Goal: Information Seeking & Learning: Find specific fact

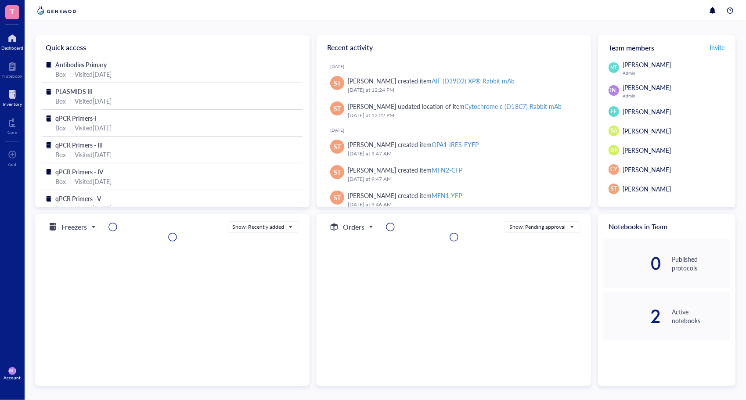
click at [11, 98] on div at bounding box center [12, 94] width 19 height 14
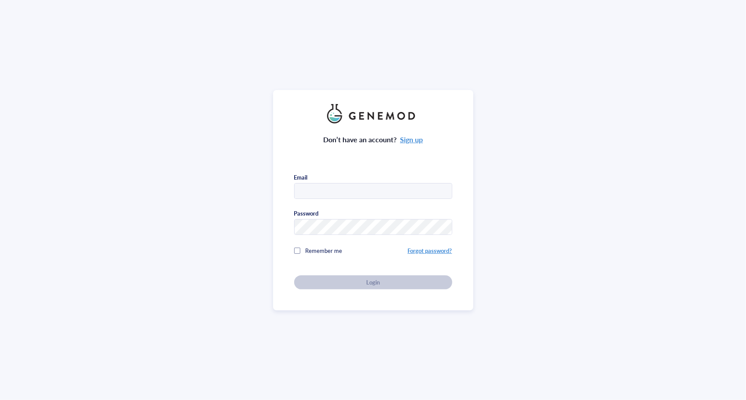
type input "[EMAIL_ADDRESS][DOMAIN_NAME]"
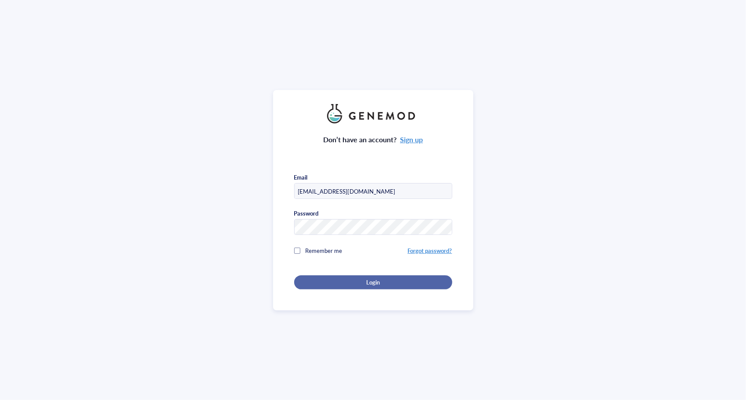
click at [342, 278] on div "Login" at bounding box center [373, 282] width 130 height 8
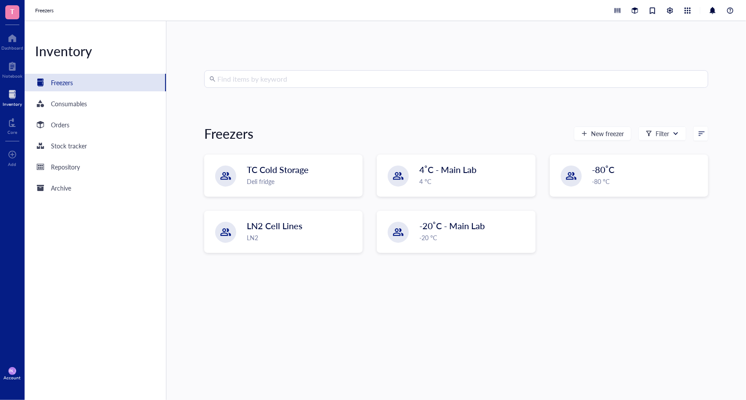
click at [10, 89] on div at bounding box center [12, 94] width 19 height 14
click at [210, 78] on div at bounding box center [212, 79] width 6 height 6
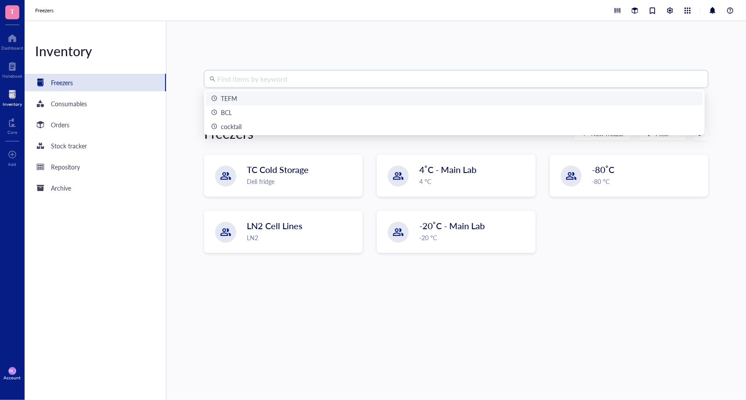
click at [248, 80] on input "search" at bounding box center [459, 79] width 485 height 17
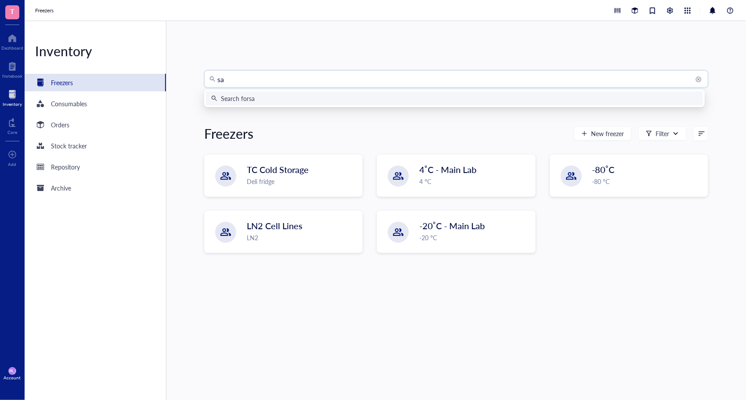
type input "s"
type input "caspase"
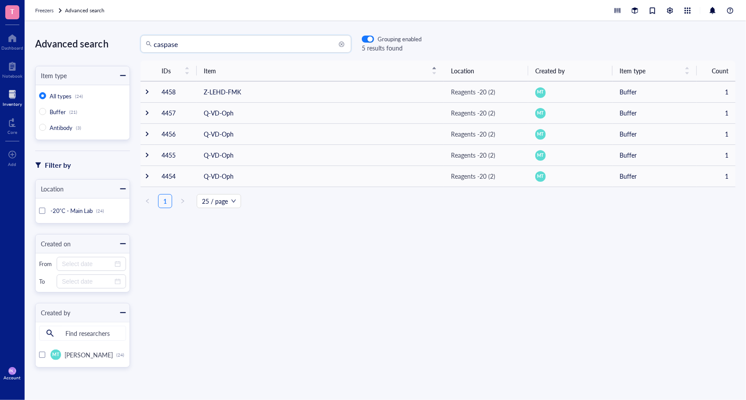
click at [247, 47] on input "caspase" at bounding box center [250, 44] width 192 height 17
click at [70, 130] on span "Antibody" at bounding box center [61, 127] width 23 height 8
click at [46, 130] on input "Antibody (3)" at bounding box center [42, 127] width 7 height 7
radio input "true"
